Goal: Information Seeking & Learning: Learn about a topic

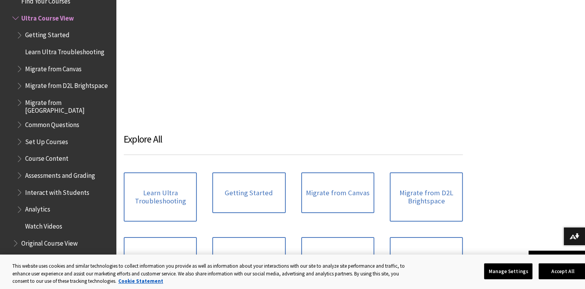
scroll to position [967, 0]
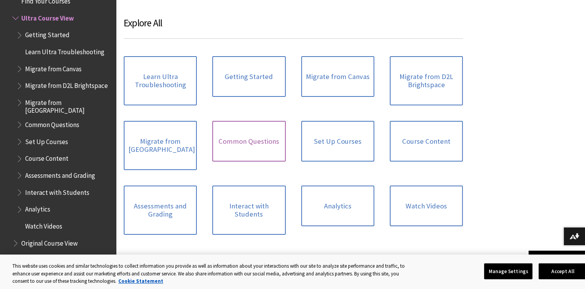
click at [227, 144] on link "Common Questions" at bounding box center [248, 141] width 73 height 41
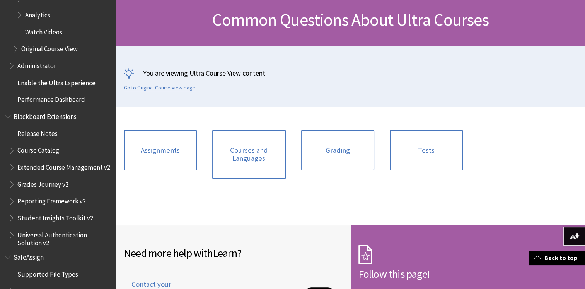
scroll to position [1254, 0]
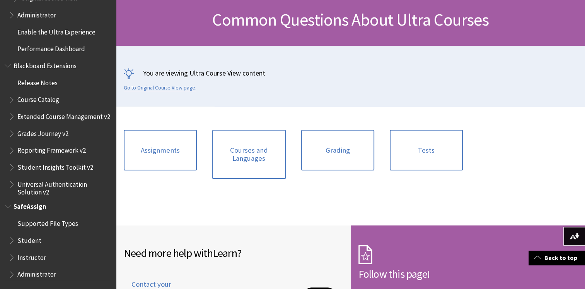
click at [36, 238] on span "Student" at bounding box center [29, 238] width 24 height 10
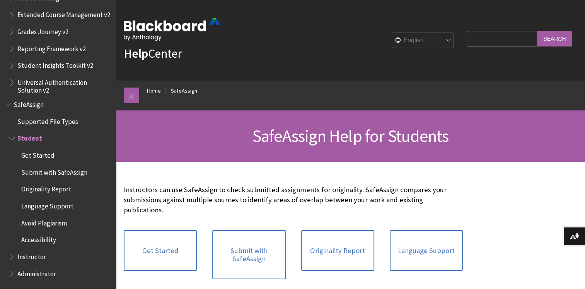
click at [43, 153] on span "Get Started" at bounding box center [37, 154] width 33 height 10
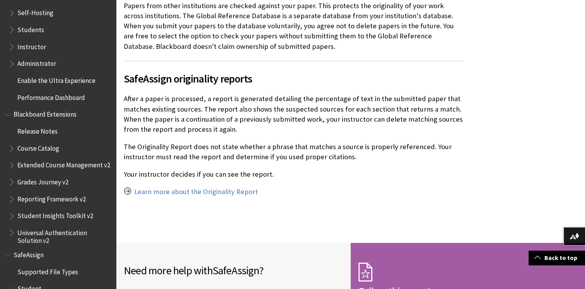
scroll to position [888, 0]
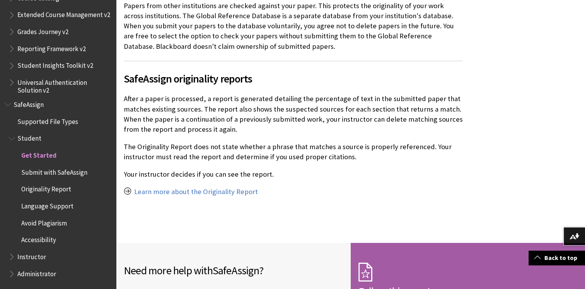
click at [7, 105] on span "Book outline for Blackboard SafeAssign" at bounding box center [9, 103] width 8 height 10
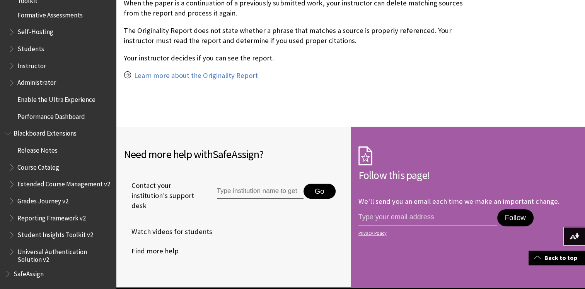
scroll to position [696, 0]
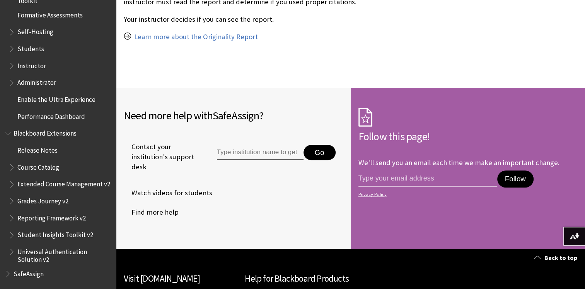
click at [35, 233] on span "Student Insights Toolkit v2" at bounding box center [55, 233] width 76 height 10
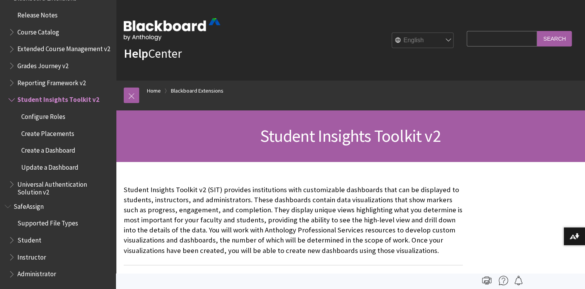
drag, startPoint x: 222, startPoint y: 237, endPoint x: 182, endPoint y: 51, distance: 189.7
